Goal: Information Seeking & Learning: Learn about a topic

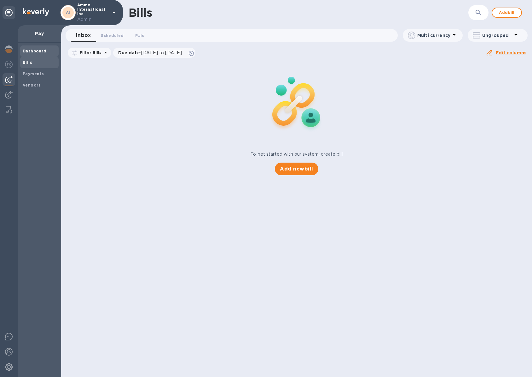
click at [22, 49] on div "Dashboard" at bounding box center [39, 50] width 38 height 11
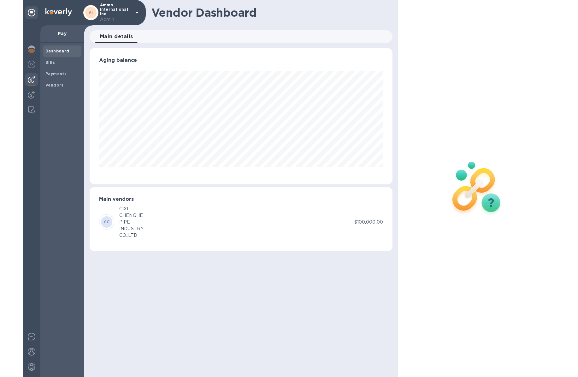
scroll to position [136, 303]
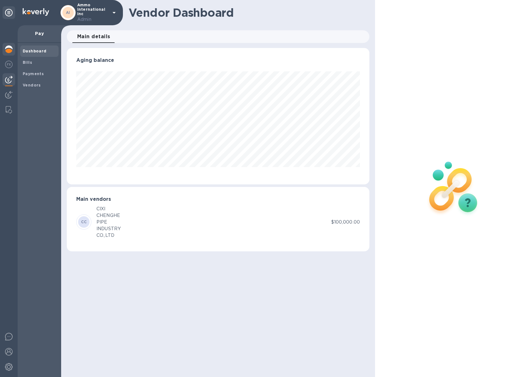
click at [7, 50] on img at bounding box center [9, 49] width 8 height 8
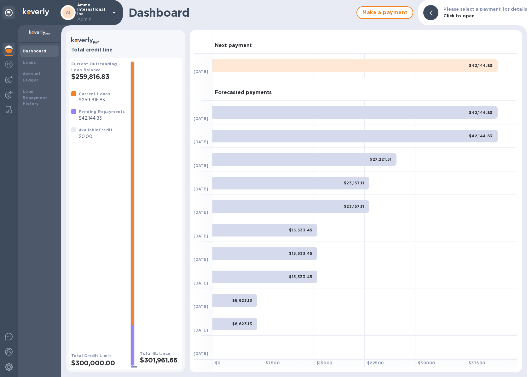
click at [87, 14] on p "Ammo international inc Admin" at bounding box center [93, 13] width 32 height 20
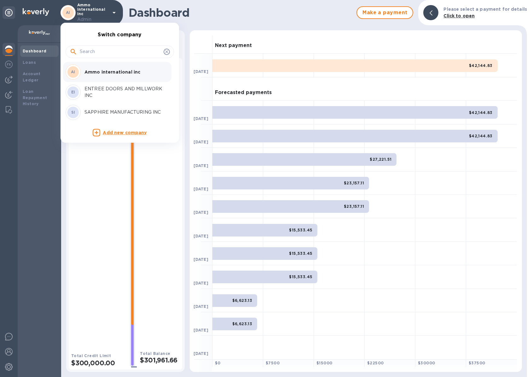
click at [293, 329] on div at bounding box center [266, 188] width 532 height 377
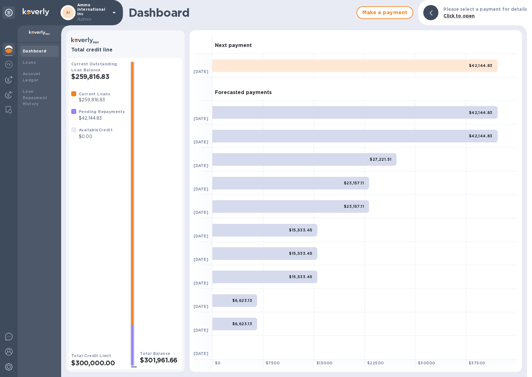
click at [114, 11] on icon at bounding box center [114, 13] width 8 height 8
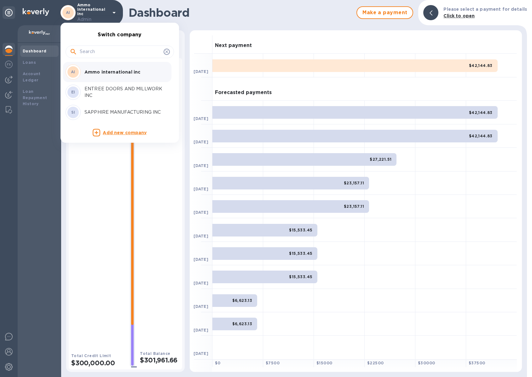
click at [185, 16] on div at bounding box center [266, 188] width 532 height 377
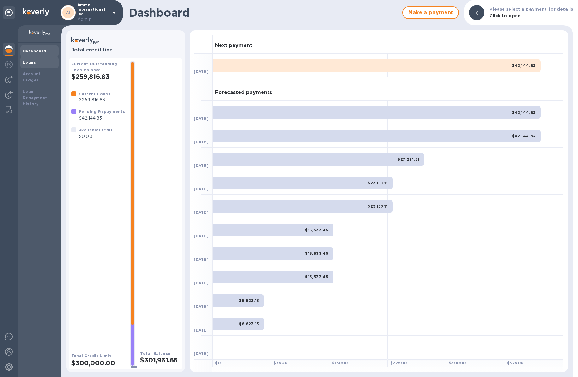
click at [33, 64] on div "Loans" at bounding box center [39, 62] width 33 height 6
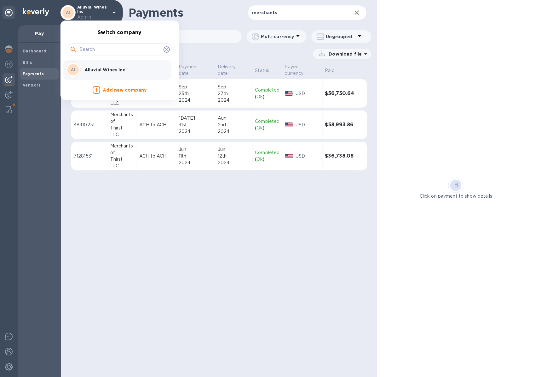
click at [36, 15] on div at bounding box center [267, 188] width 535 height 377
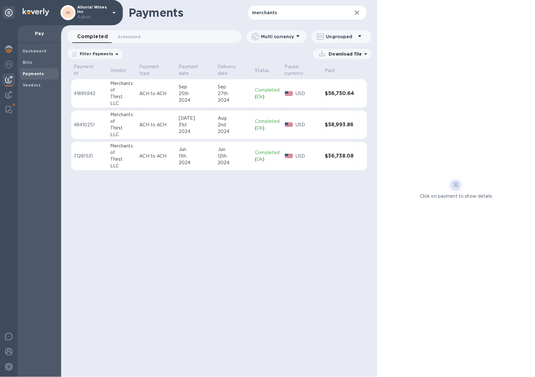
click at [36, 15] on img at bounding box center [36, 12] width 26 height 8
click at [30, 52] on b "Dashboard" at bounding box center [35, 51] width 24 height 5
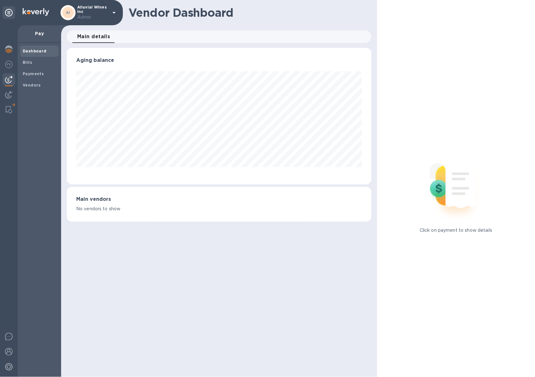
scroll to position [136, 305]
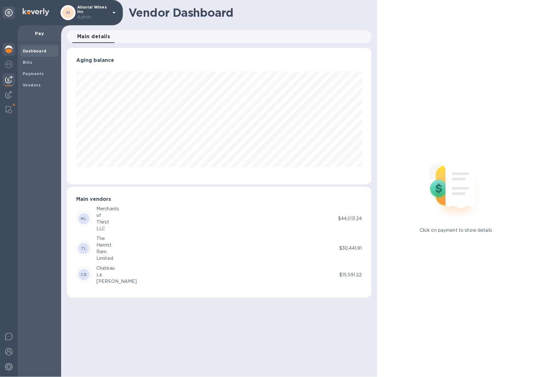
click at [5, 54] on div at bounding box center [9, 50] width 13 height 14
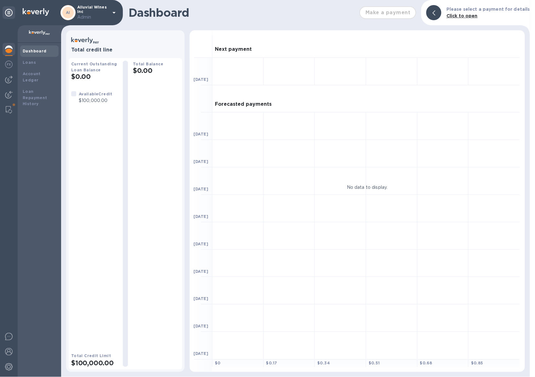
click at [117, 10] on icon at bounding box center [114, 13] width 8 height 8
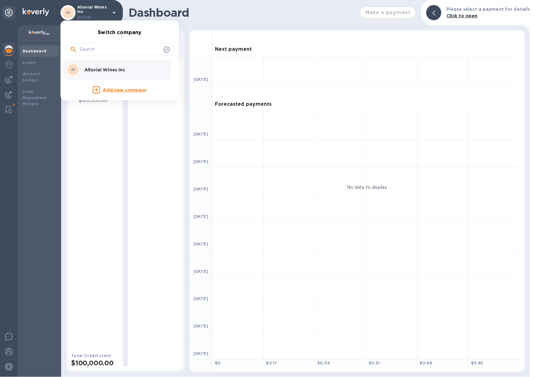
click at [7, 351] on div at bounding box center [267, 188] width 535 height 377
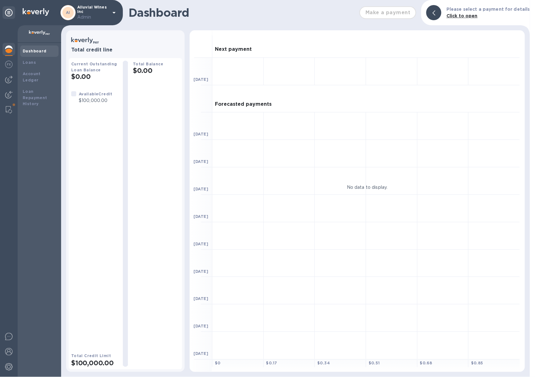
click at [7, 351] on img at bounding box center [9, 352] width 8 height 8
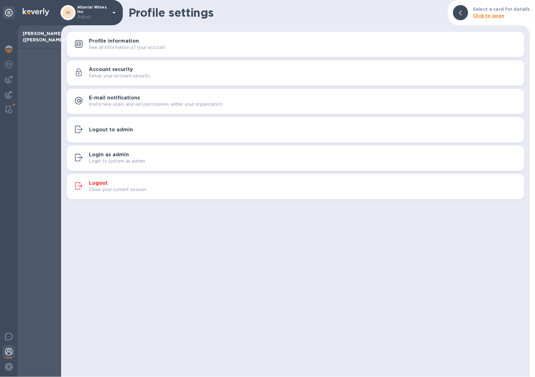
click at [120, 136] on button "Logout to admin" at bounding box center [296, 129] width 458 height 25
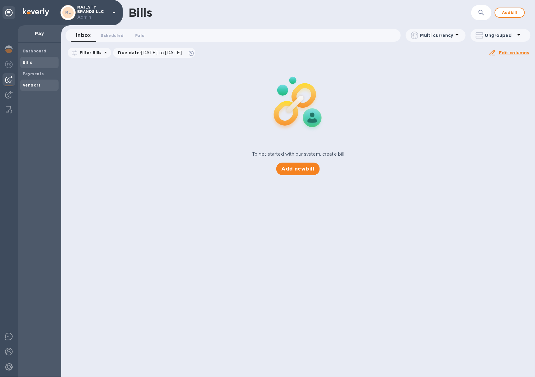
click at [34, 80] on div "Vendors" at bounding box center [39, 84] width 38 height 11
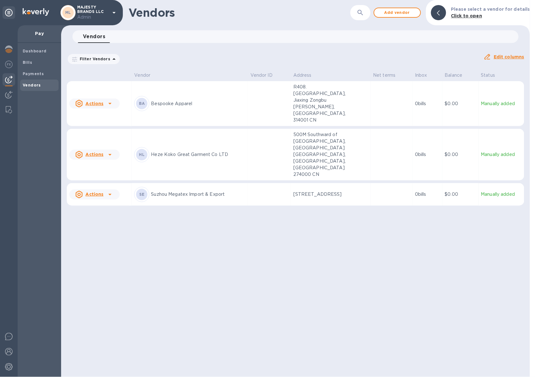
click at [206, 102] on div "BA Bespooke Apparel" at bounding box center [189, 103] width 111 height 15
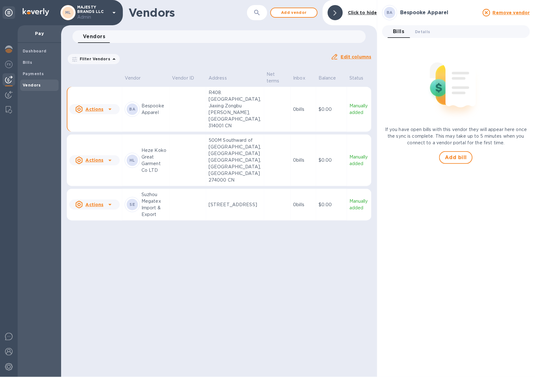
click at [206, 101] on td at bounding box center [188, 109] width 37 height 45
click at [415, 31] on button "Details 0" at bounding box center [423, 31] width 25 height 13
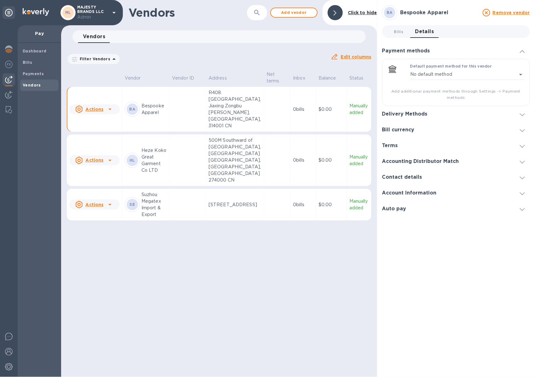
click at [410, 114] on h3 "Delivery Methods" at bounding box center [405, 114] width 45 height 6
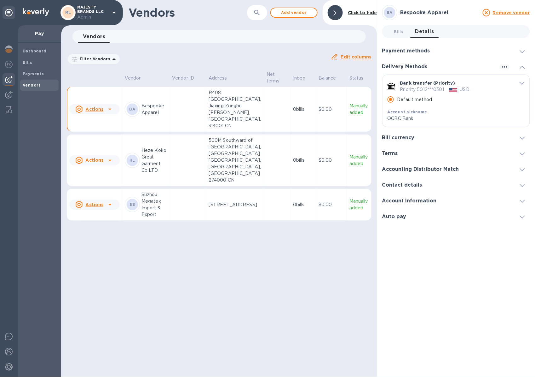
click at [522, 84] on icon "default-method" at bounding box center [522, 83] width 5 height 3
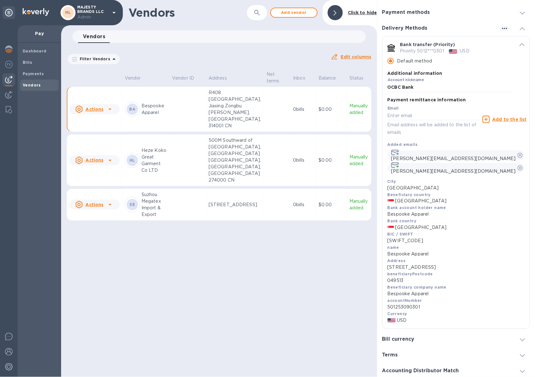
scroll to position [42, 0]
